Goal: Task Accomplishment & Management: Manage account settings

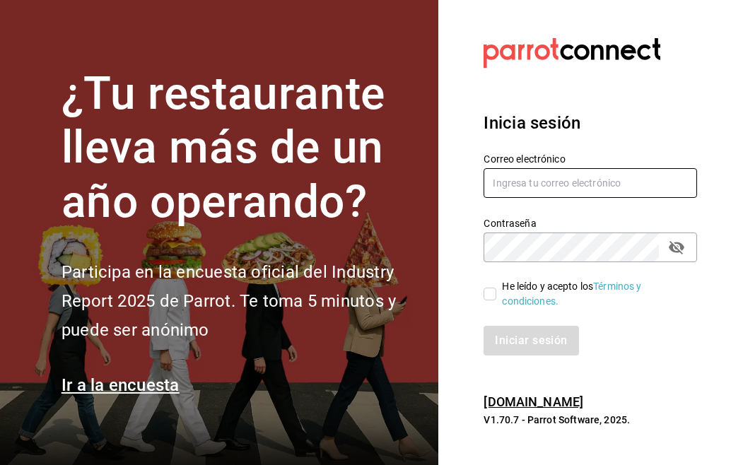
type input "[EMAIL_ADDRESS][DOMAIN_NAME]"
click at [491, 288] on input "He leído y acepto los Términos y condiciones." at bounding box center [490, 294] width 13 height 13
checkbox input "true"
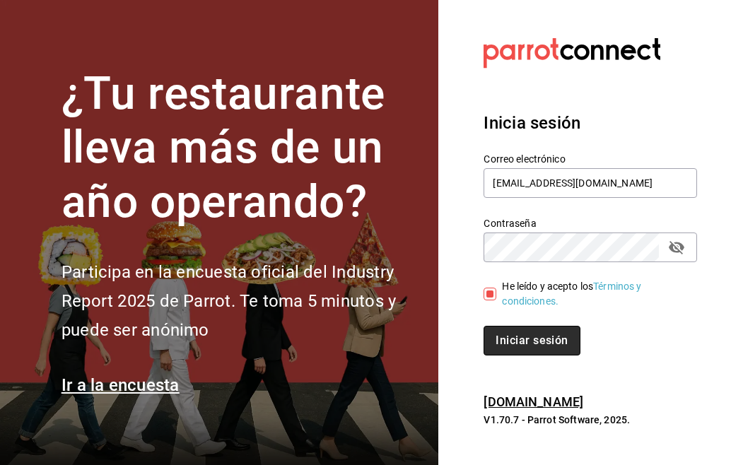
click at [519, 341] on button "Iniciar sesión" at bounding box center [532, 341] width 96 height 30
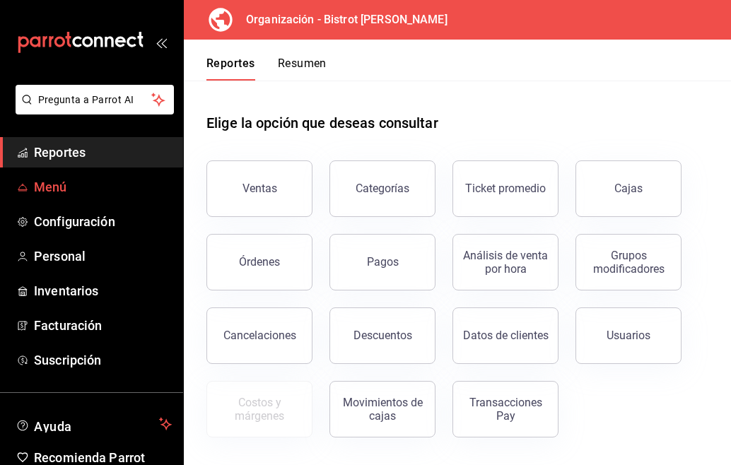
click at [52, 182] on span "Menú" at bounding box center [103, 186] width 138 height 19
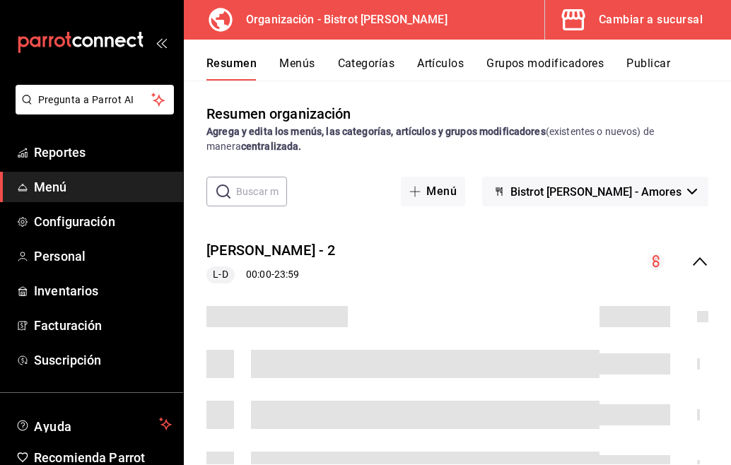
click at [445, 66] on button "Artículos" at bounding box center [440, 69] width 47 height 24
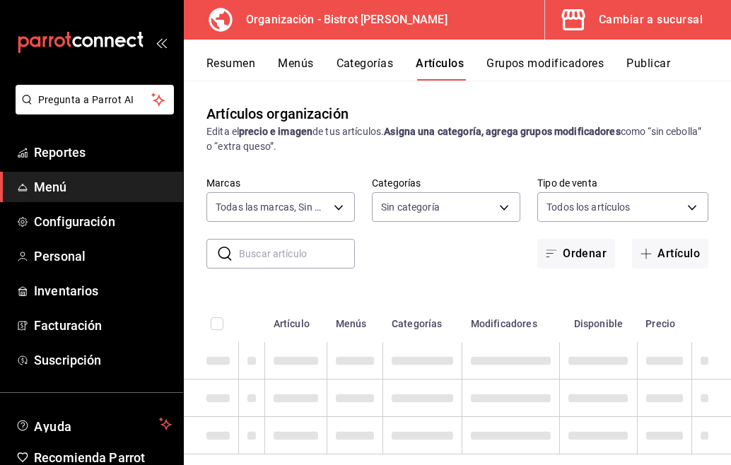
type input "07588f07-d4a3-4ac3-9511-9981df68542f"
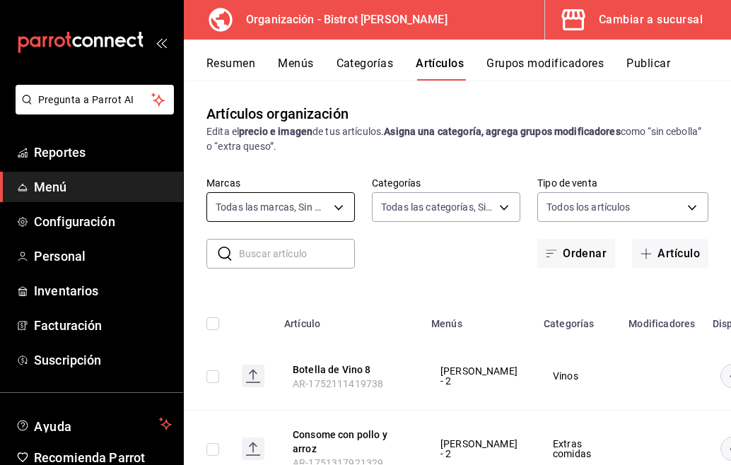
type input "f24d9993-7666-4e17-92ea-f7be5d9f1ad2,9e251015-9d0f-4053-b189-7087cfaea708,c3d12…"
click at [234, 255] on div "​ ​" at bounding box center [280, 254] width 148 height 30
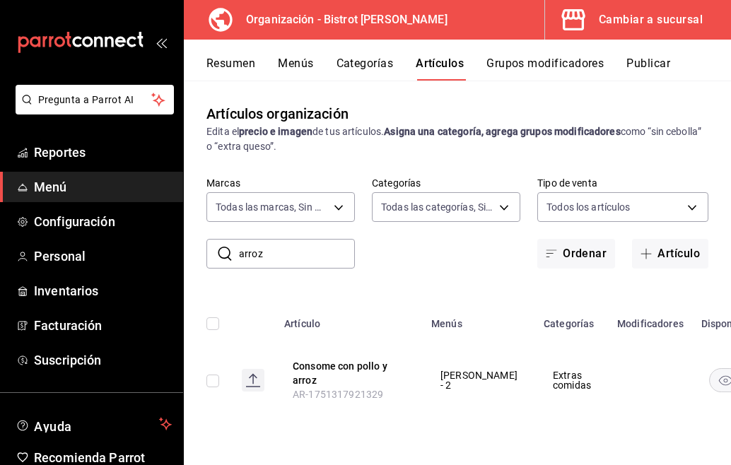
click at [713, 246] on div "​ arroz ​ Marcas Todas las marcas, Sin marca 07588f07-d4a3-4ac3-9511-9981df6854…" at bounding box center [457, 223] width 547 height 92
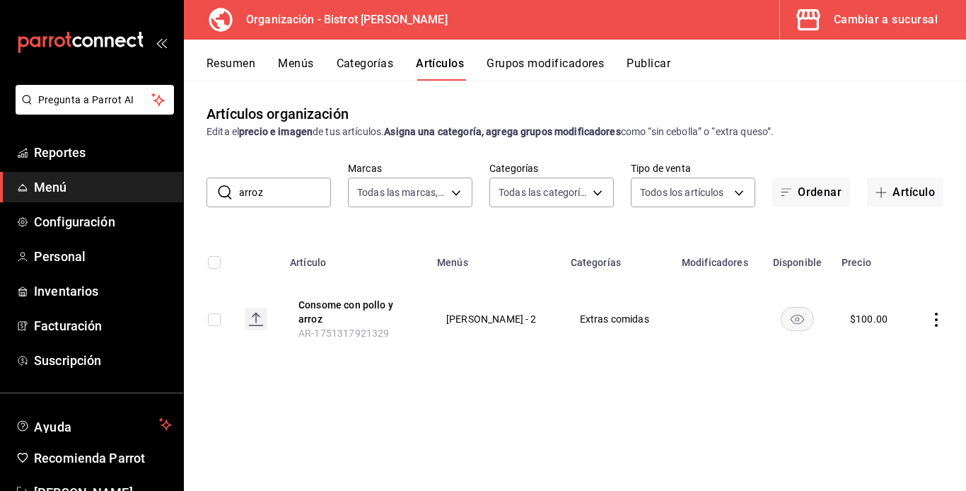
click at [273, 196] on input "arroz" at bounding box center [285, 192] width 92 height 28
type input "arroz"
click at [369, 62] on button "Categorías" at bounding box center [365, 69] width 57 height 24
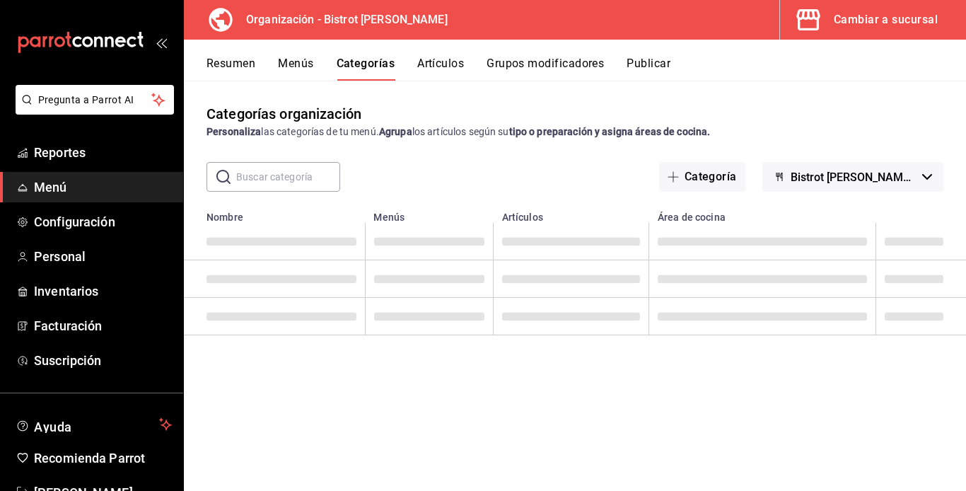
click at [243, 176] on input "text" at bounding box center [288, 177] width 104 height 28
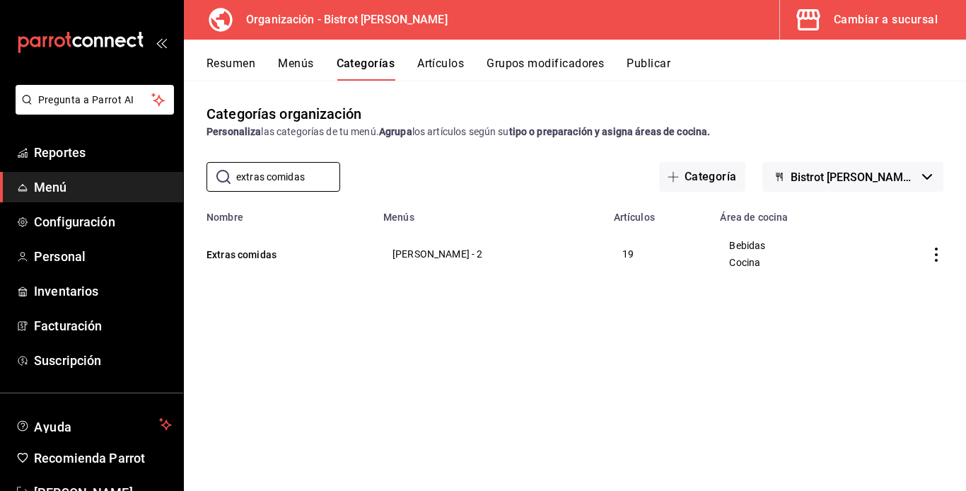
type input "extras comidas"
click at [617, 219] on th "Artículos" at bounding box center [658, 213] width 107 height 20
click at [730, 254] on td "categoriesTable" at bounding box center [917, 254] width 98 height 62
click at [730, 257] on icon "actions" at bounding box center [936, 254] width 14 height 14
click at [442, 62] on div at bounding box center [483, 245] width 966 height 491
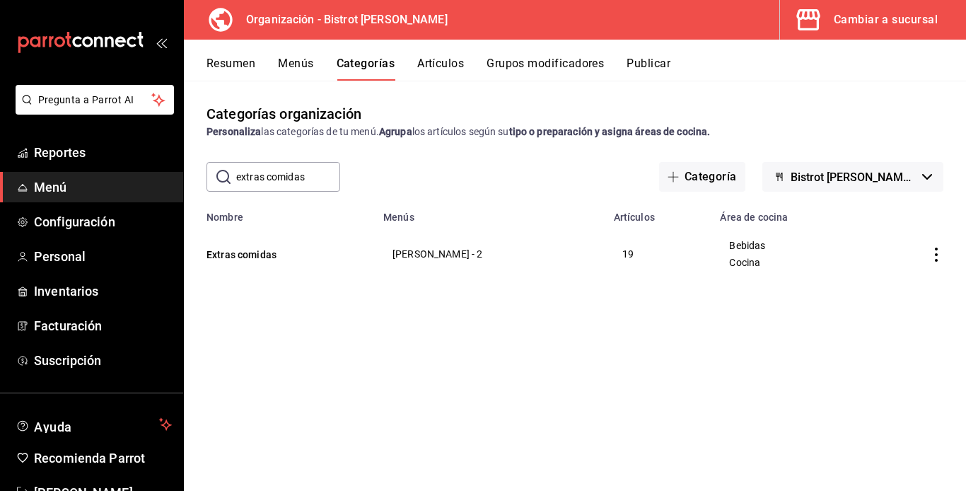
click at [442, 62] on button "Artículos" at bounding box center [440, 69] width 47 height 24
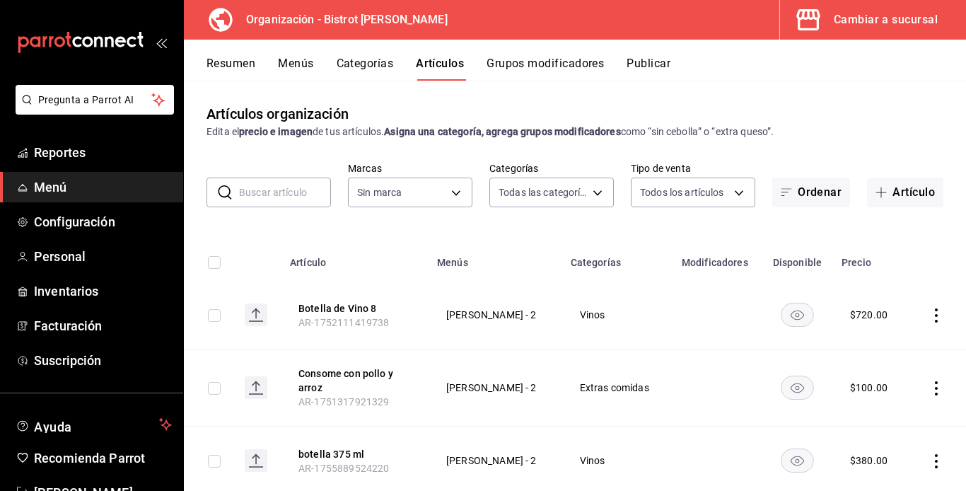
type input "f24d9993-7666-4e17-92ea-f7be5d9f1ad2,9e251015-9d0f-4053-b189-7087cfaea708,c3d12…"
type input "07588f07-d4a3-4ac3-9511-9981df68542f"
click at [241, 191] on input "text" at bounding box center [285, 192] width 92 height 28
type input "Porcion"
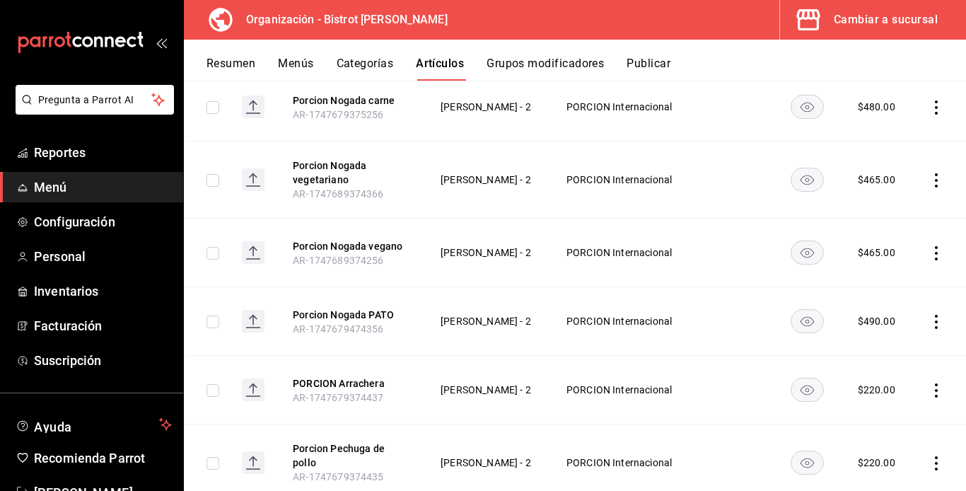
scroll to position [1221, 0]
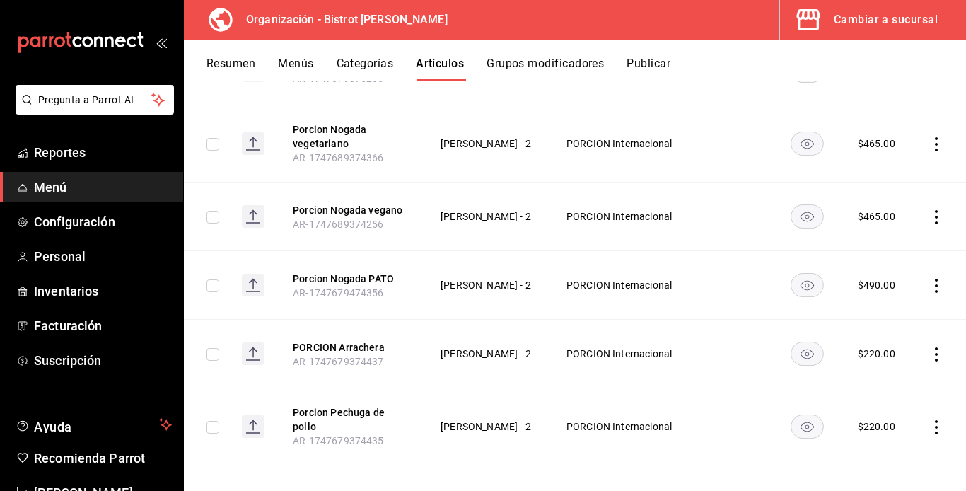
click at [85, 187] on span "Menú" at bounding box center [103, 186] width 138 height 19
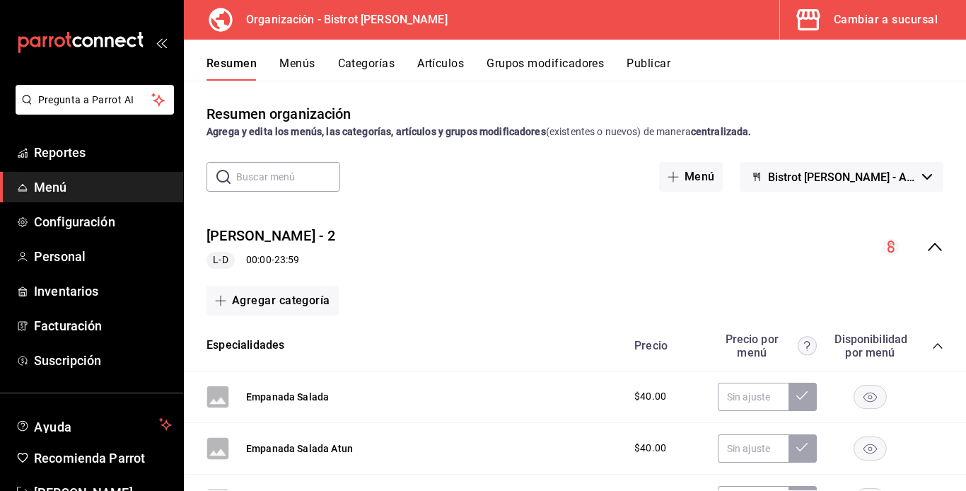
click at [426, 63] on button "Artículos" at bounding box center [440, 69] width 47 height 24
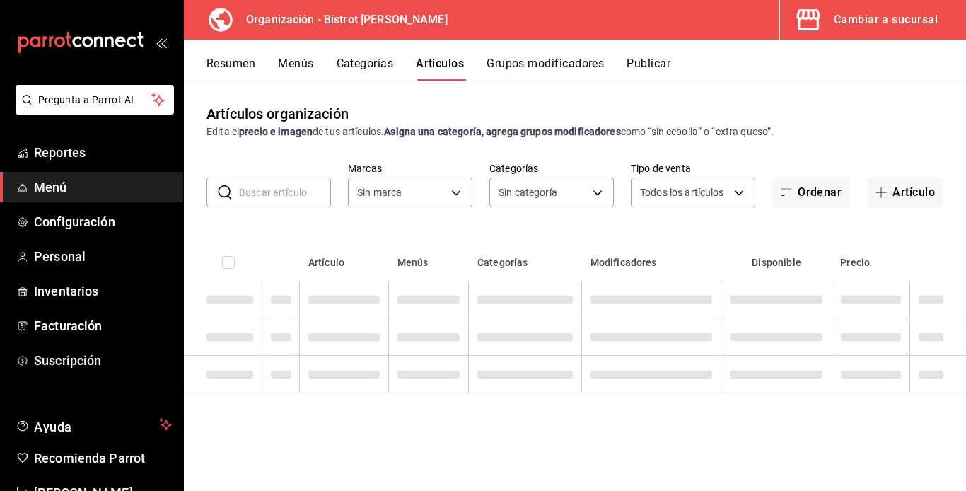
type input "07588f07-d4a3-4ac3-9511-9981df68542f"
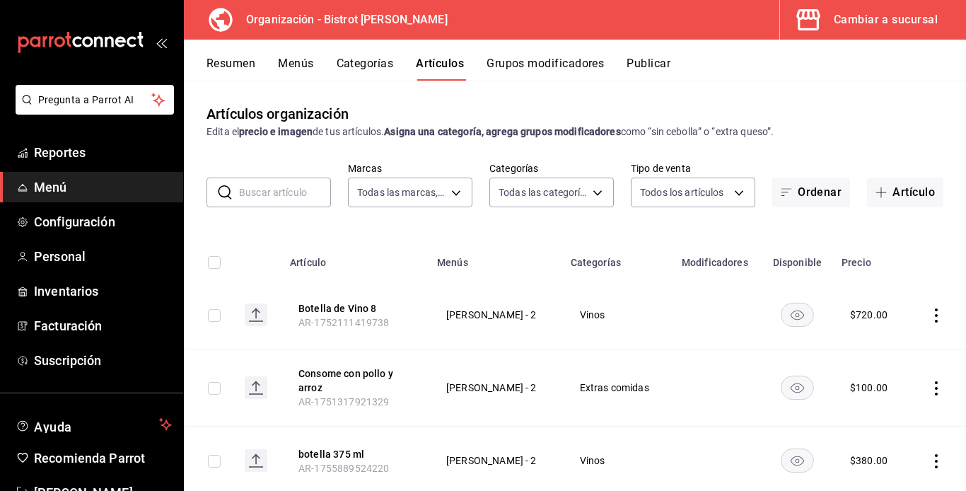
type input "f24d9993-7666-4e17-92ea-f7be5d9f1ad2,9e251015-9d0f-4053-b189-7087cfaea708,c3d12…"
click at [237, 191] on div "​ ​" at bounding box center [268, 192] width 124 height 30
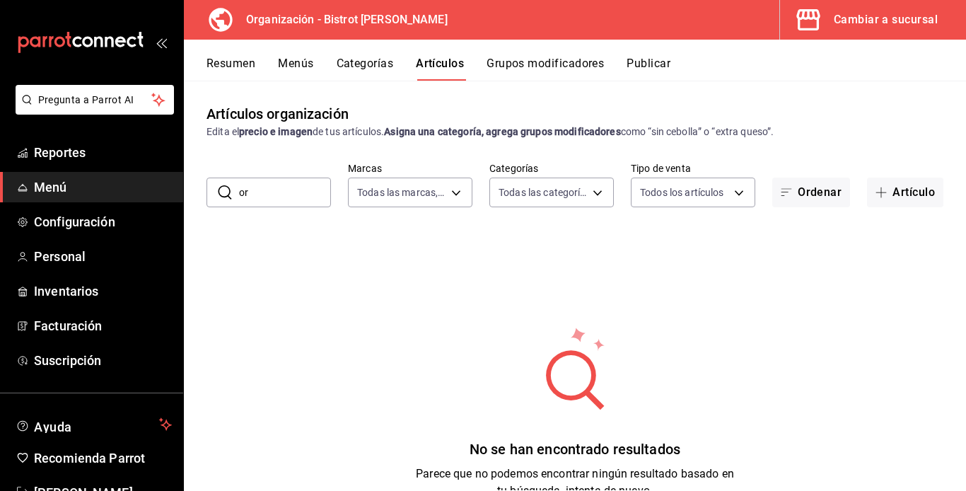
type input "o"
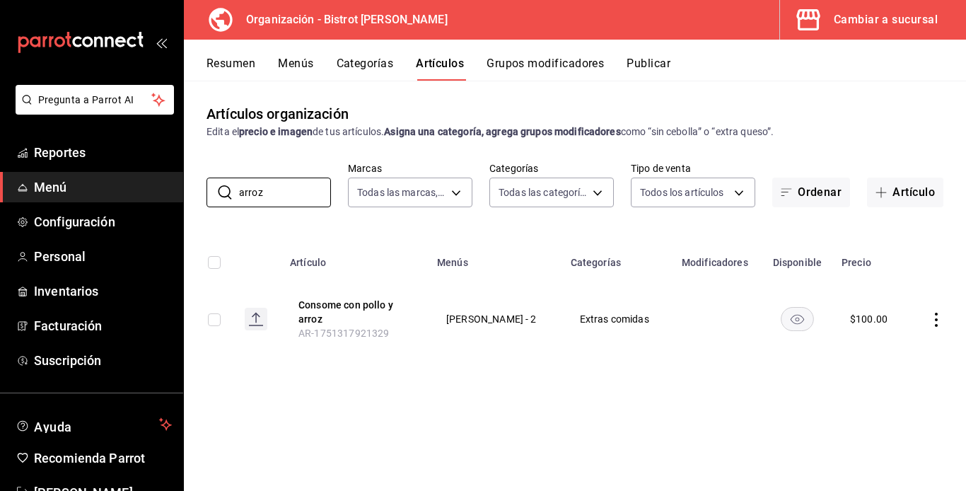
click at [730, 317] on icon "actions" at bounding box center [936, 320] width 14 height 14
click at [730, 380] on span "Duplicar" at bounding box center [893, 380] width 37 height 15
click at [730, 320] on icon "actions" at bounding box center [936, 320] width 14 height 14
click at [730, 349] on span "Editar" at bounding box center [893, 351] width 37 height 15
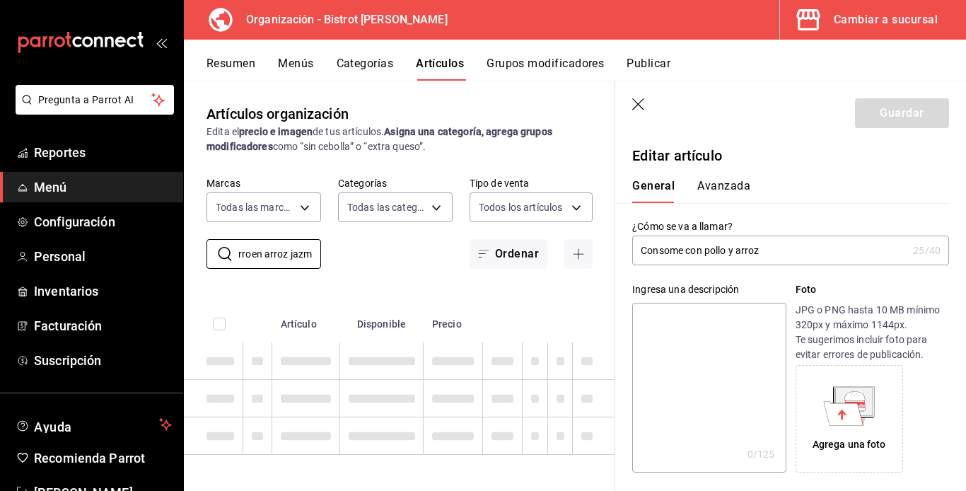
scroll to position [0, 12]
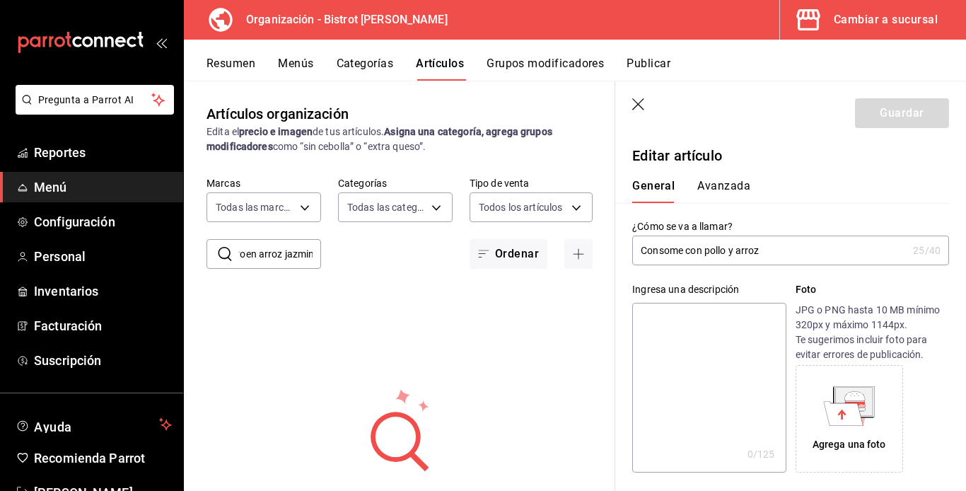
click at [311, 250] on input "arroen arroz jazmin" at bounding box center [280, 254] width 82 height 28
type input "a"
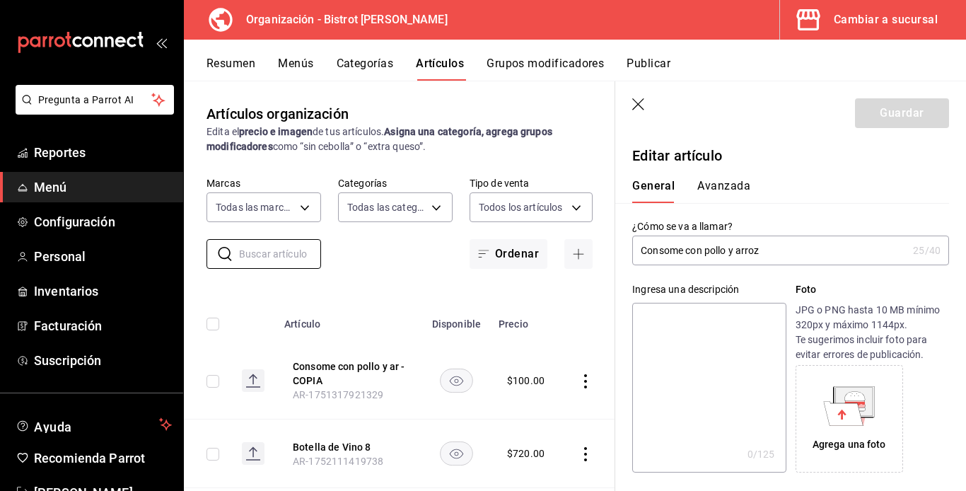
click at [641, 247] on input "Consome con pollo y arroz" at bounding box center [769, 250] width 275 height 28
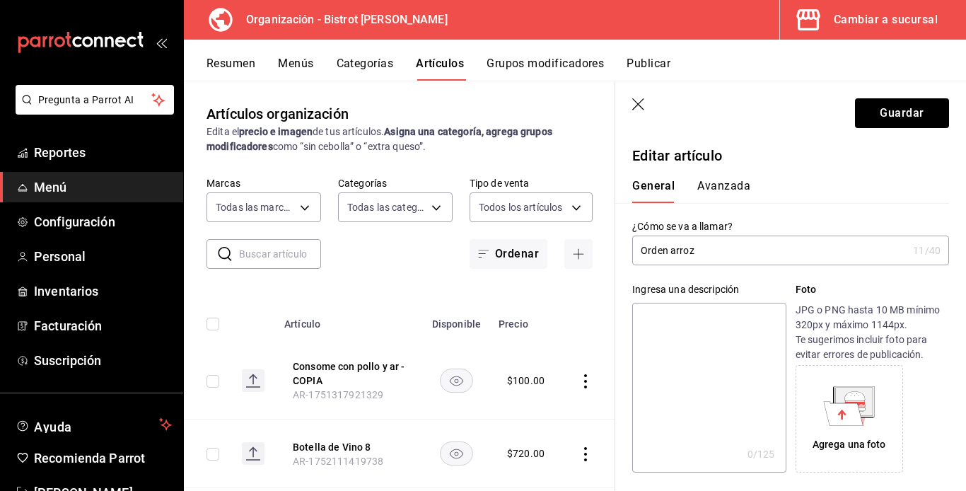
click at [696, 247] on input "Orden arroz" at bounding box center [769, 250] width 275 height 28
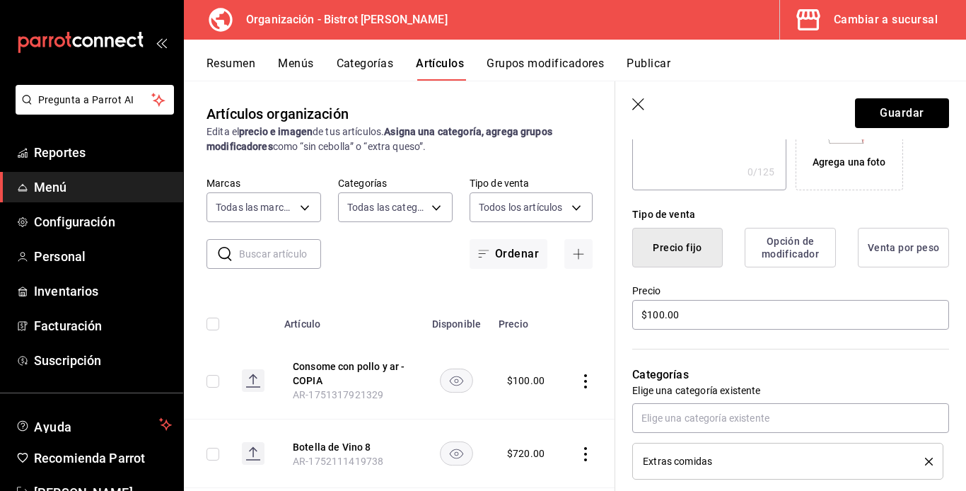
scroll to position [310, 0]
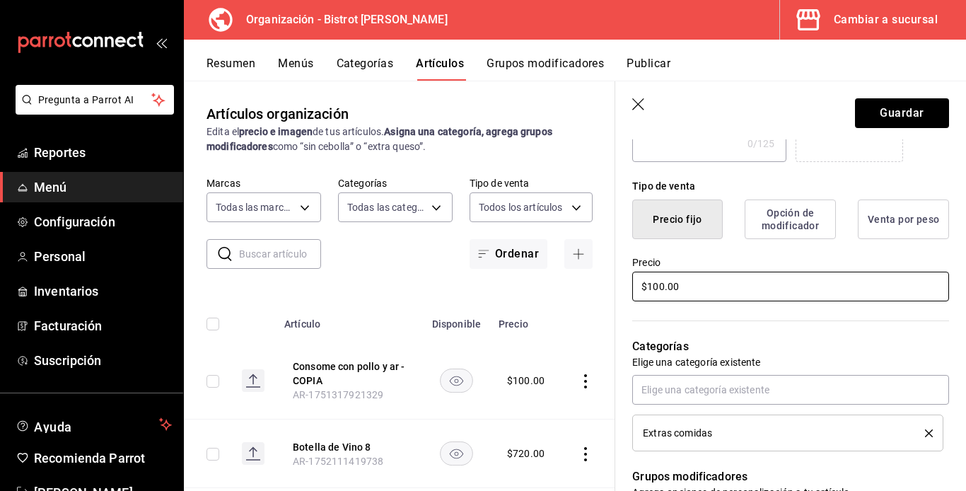
type input "Orden arroz jazmin"
click at [652, 284] on input "$100.00" at bounding box center [790, 287] width 317 height 30
type input "$65.00"
drag, startPoint x: 660, startPoint y: 383, endPoint x: 564, endPoint y: 321, distance: 114.8
click at [564, 321] on th at bounding box center [588, 319] width 54 height 45
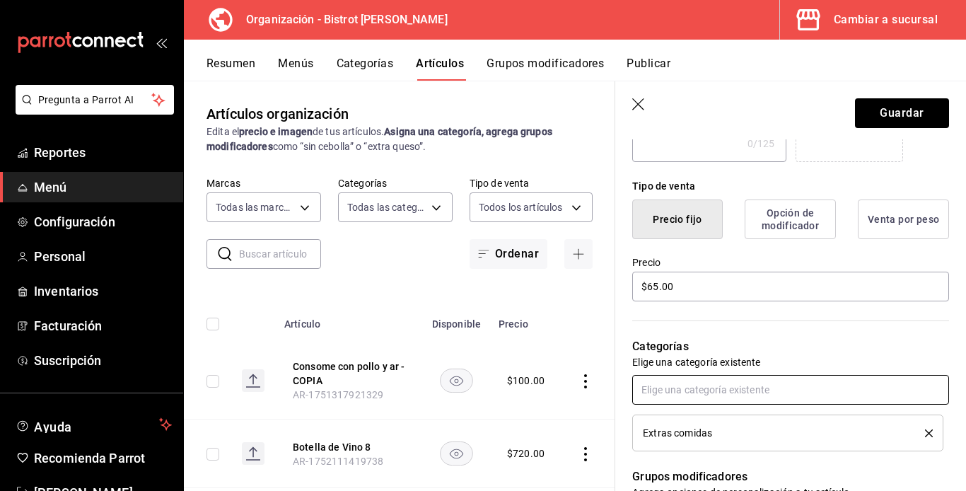
click at [646, 392] on input "text" at bounding box center [790, 390] width 317 height 30
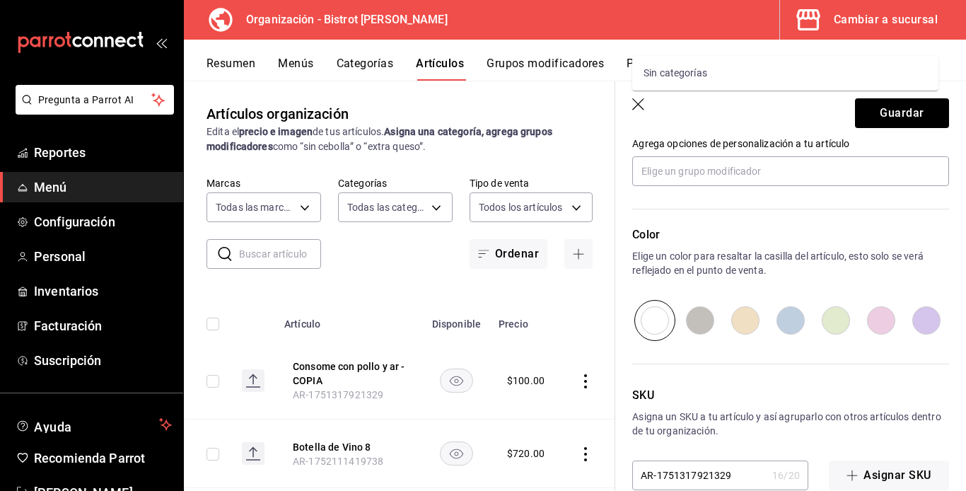
scroll to position [687, 0]
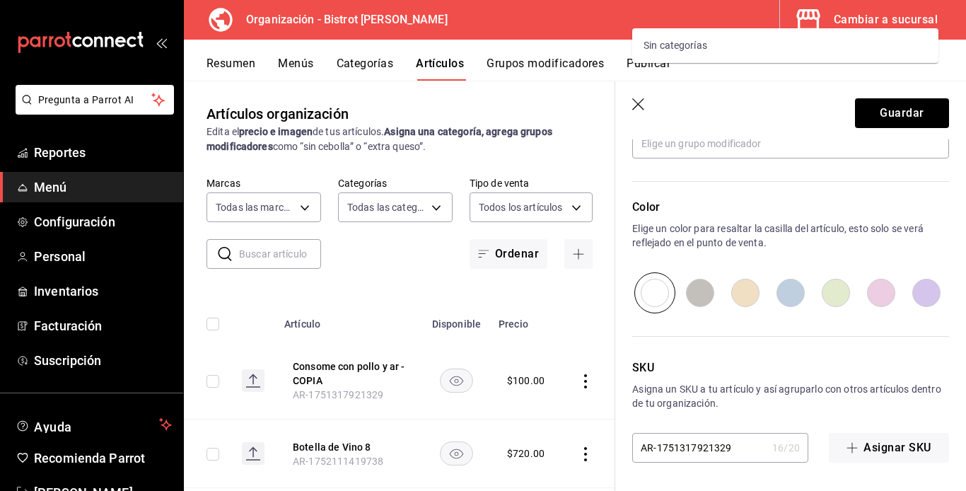
type input "Extras comidas"
click at [680, 446] on input "AR-1751317921329" at bounding box center [699, 447] width 134 height 28
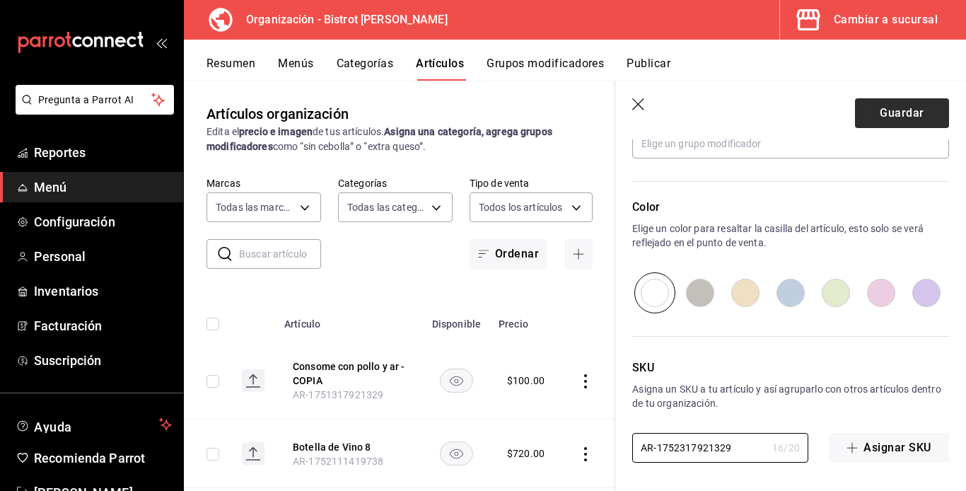
type input "AR-1752317921329"
click at [730, 110] on button "Guardar" at bounding box center [902, 113] width 94 height 30
